Goal: Task Accomplishment & Management: Complete application form

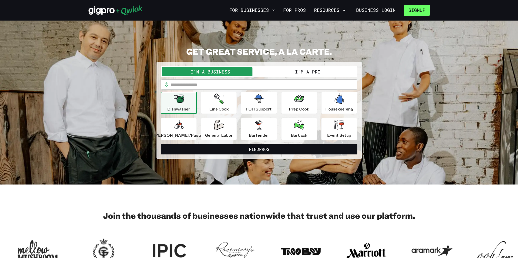
click at [419, 12] on button "Signup" at bounding box center [417, 10] width 26 height 11
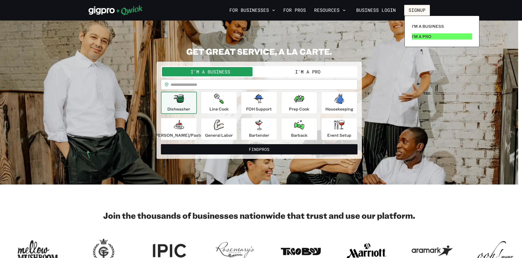
click at [420, 35] on p "I'm a Pro" at bounding box center [422, 36] width 20 height 6
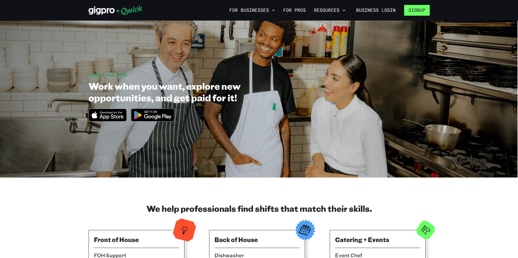
click at [416, 13] on button "Signup" at bounding box center [417, 10] width 26 height 11
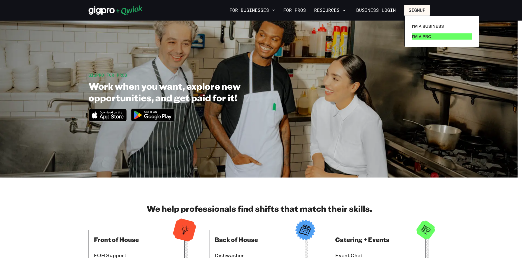
click at [417, 35] on p "I'm a Pro" at bounding box center [422, 36] width 20 height 6
click at [420, 36] on p "I'm a Pro" at bounding box center [422, 36] width 20 height 6
click at [420, 37] on p "I'm a Pro" at bounding box center [422, 36] width 20 height 6
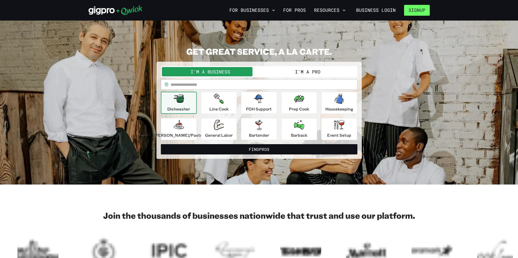
click at [419, 12] on button "Signup" at bounding box center [417, 10] width 26 height 11
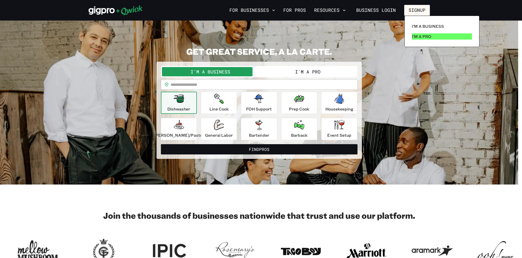
click at [420, 37] on p "I'm a Pro" at bounding box center [422, 36] width 20 height 6
